Goal: Find specific page/section: Find specific page/section

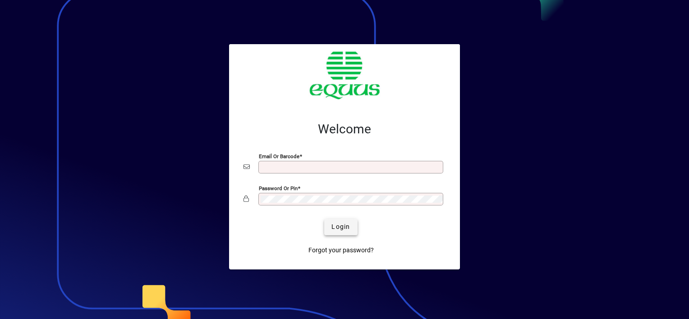
type input "**********"
click at [342, 224] on span "Login" at bounding box center [340, 226] width 18 height 9
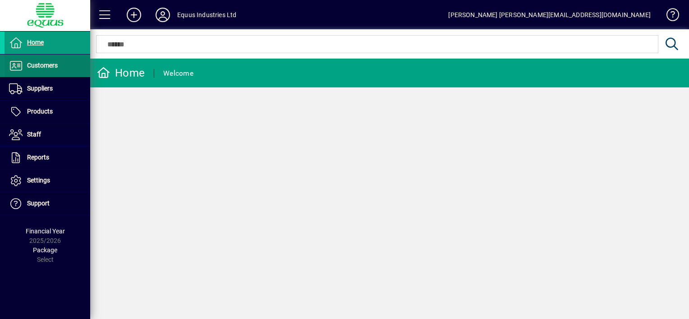
click at [55, 64] on span "Customers" at bounding box center [42, 65] width 31 height 7
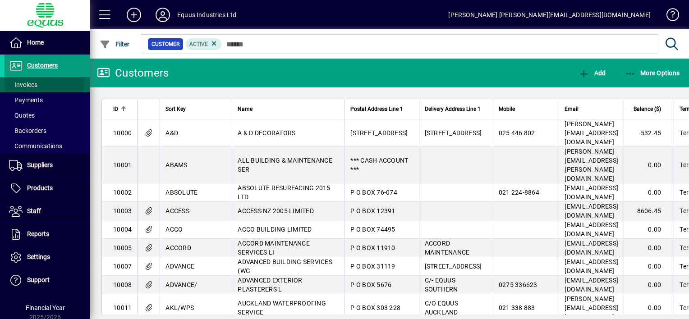
click at [36, 85] on span "Invoices" at bounding box center [23, 84] width 28 height 7
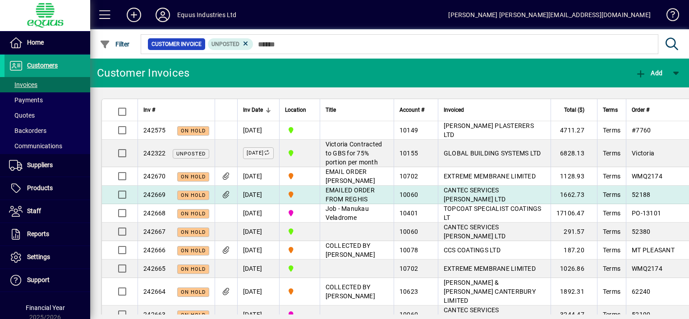
click at [484, 201] on span "CANTEC SERVICES HAMILTON LTD" at bounding box center [475, 195] width 62 height 16
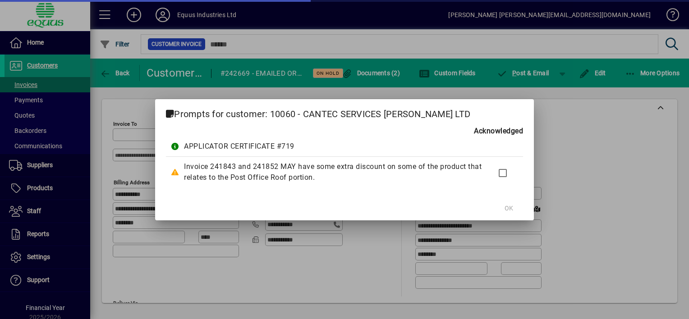
type input "**********"
click at [507, 209] on span "OK" at bounding box center [509, 208] width 9 height 9
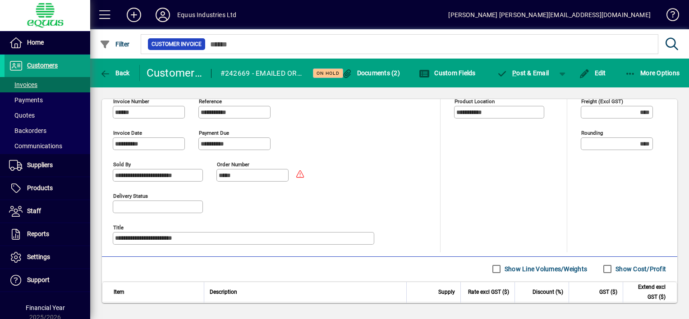
scroll to position [406, 0]
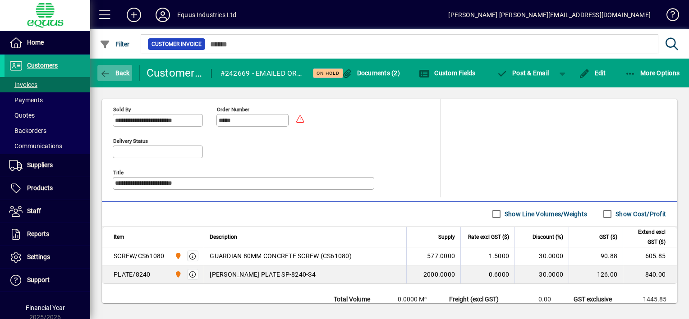
click at [105, 71] on icon "button" at bounding box center [105, 73] width 11 height 9
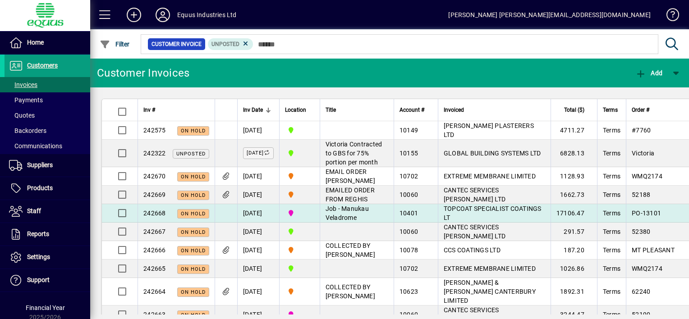
click at [369, 220] on span "Job - Manukau Veladrome" at bounding box center [347, 213] width 43 height 16
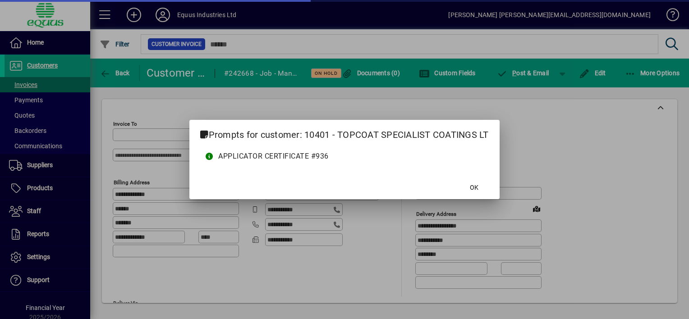
type input "**********"
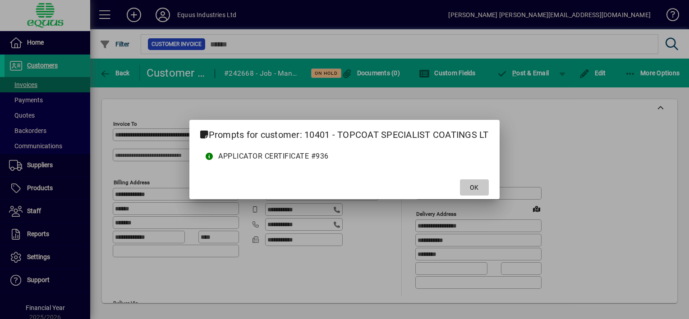
click at [467, 188] on span at bounding box center [474, 188] width 29 height 22
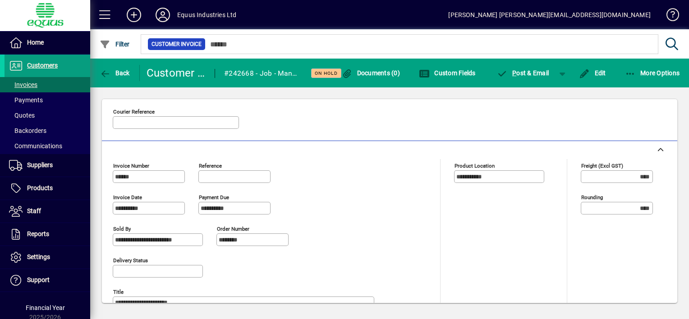
scroll to position [264, 0]
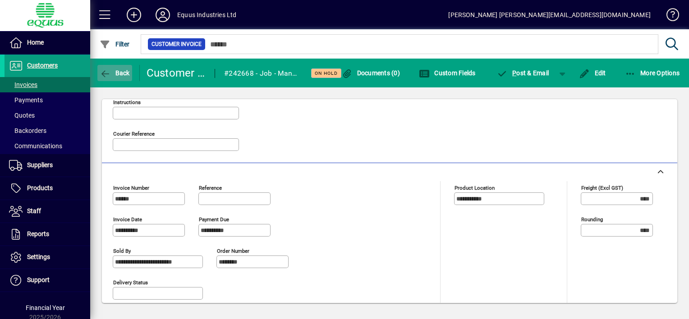
click at [104, 73] on icon "button" at bounding box center [105, 73] width 11 height 9
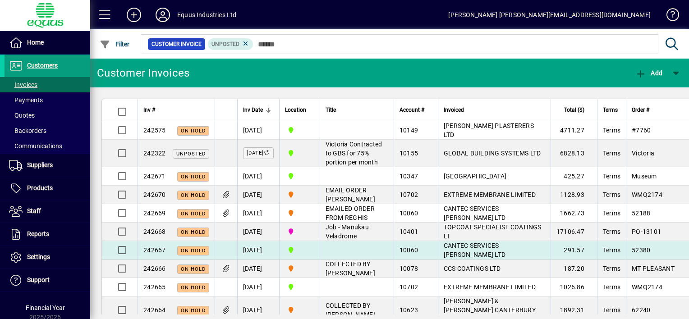
click at [365, 258] on td at bounding box center [357, 250] width 74 height 18
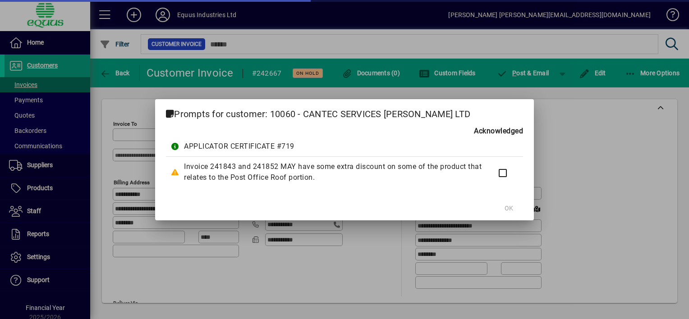
type input "**********"
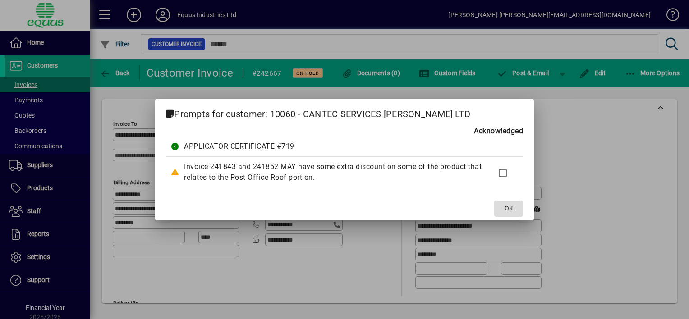
click at [506, 209] on span "OK" at bounding box center [509, 208] width 9 height 9
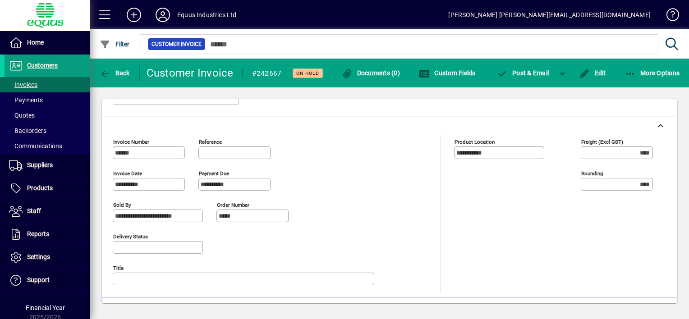
scroll to position [306, 0]
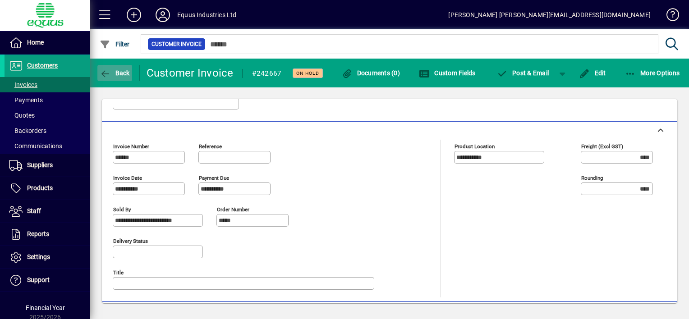
click at [107, 71] on icon "button" at bounding box center [105, 73] width 11 height 9
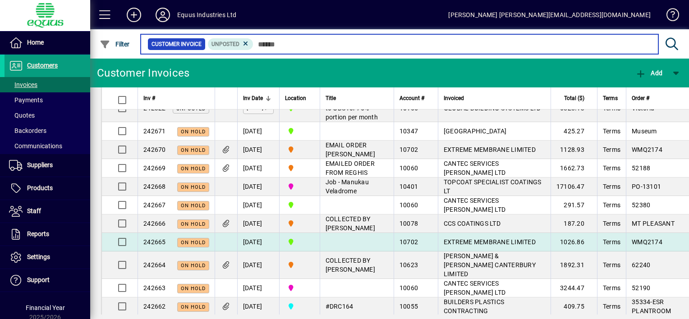
scroll to position [90, 0]
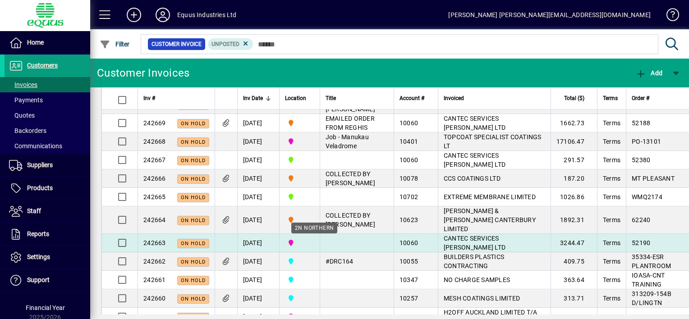
click at [314, 243] on span "2N NORTHERN" at bounding box center [299, 243] width 29 height 10
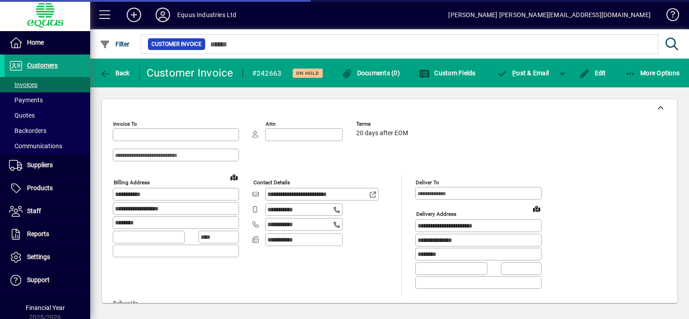
type input "**********"
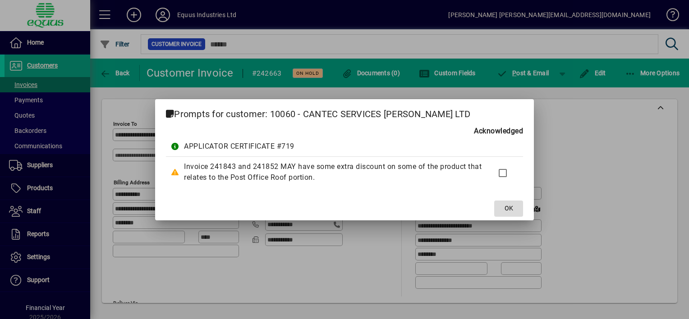
click at [508, 209] on span "OK" at bounding box center [509, 208] width 9 height 9
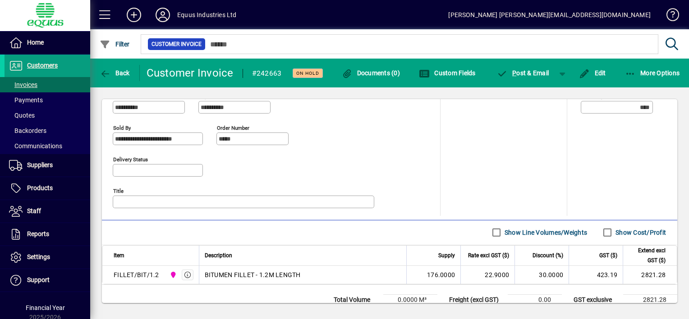
scroll to position [372, 0]
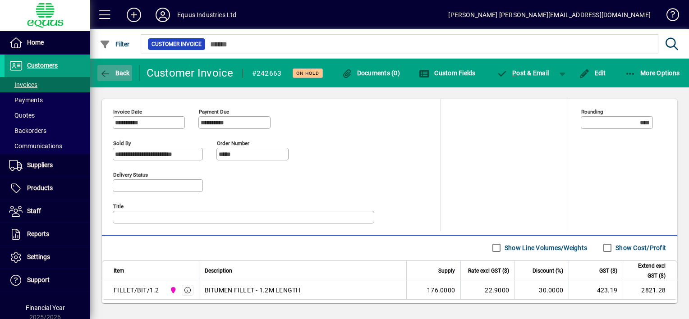
click at [106, 71] on icon "button" at bounding box center [105, 73] width 11 height 9
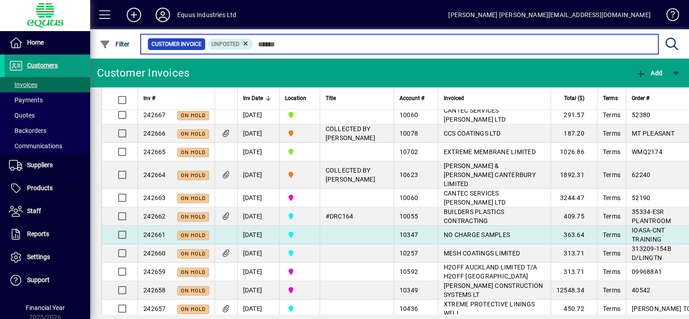
scroll to position [180, 0]
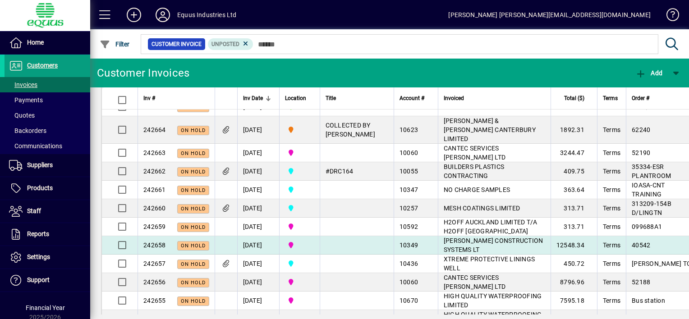
click at [320, 245] on td "2N NORTHERN" at bounding box center [299, 245] width 41 height 18
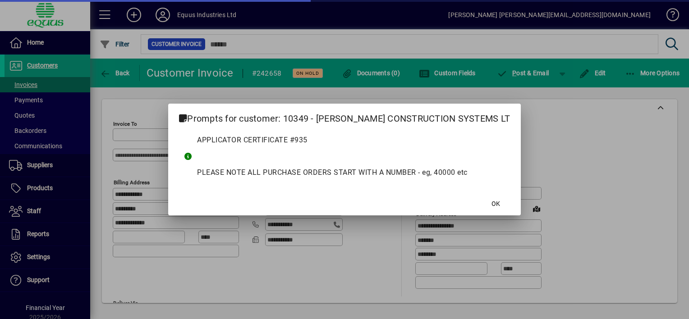
type input "**********"
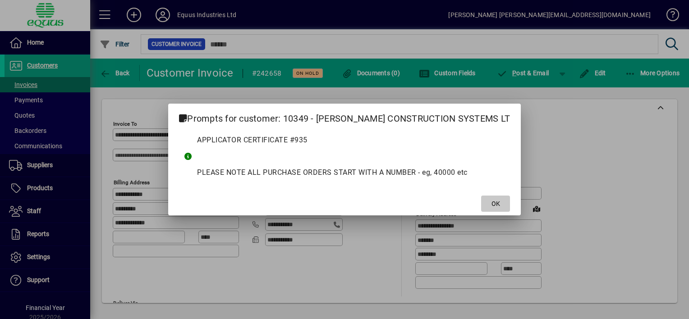
click at [491, 204] on span "OK" at bounding box center [495, 203] width 9 height 9
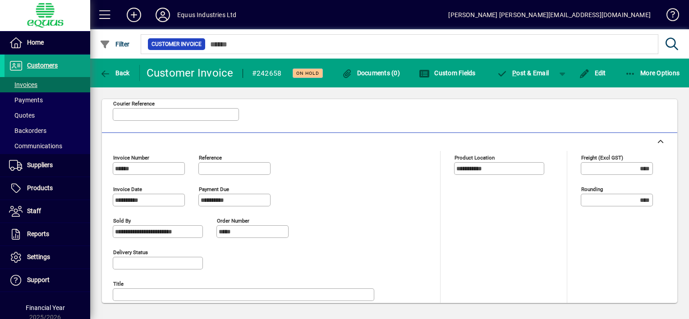
scroll to position [282, 0]
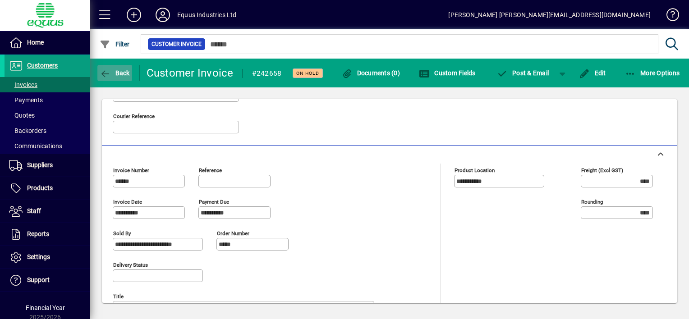
click at [102, 72] on icon "button" at bounding box center [105, 73] width 11 height 9
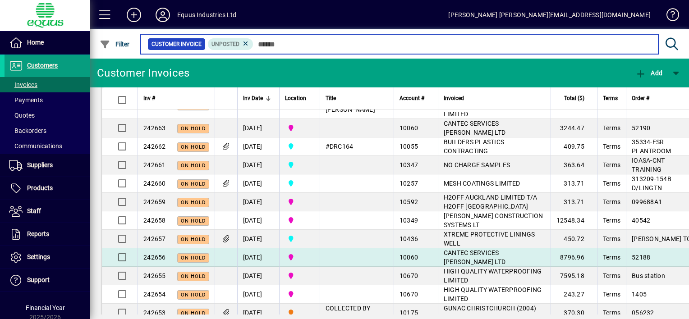
scroll to position [271, 0]
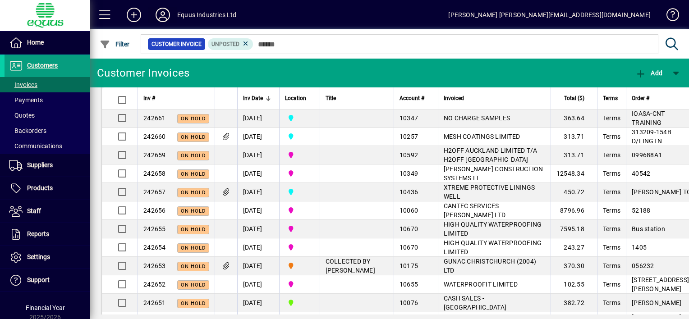
click at [163, 14] on icon at bounding box center [163, 15] width 18 height 14
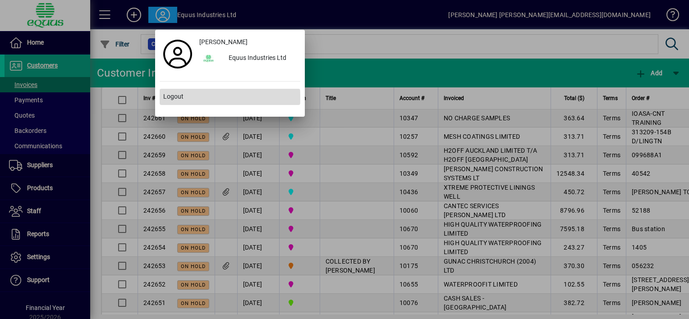
click at [189, 97] on span at bounding box center [230, 97] width 141 height 22
